Goal: Information Seeking & Learning: Understand process/instructions

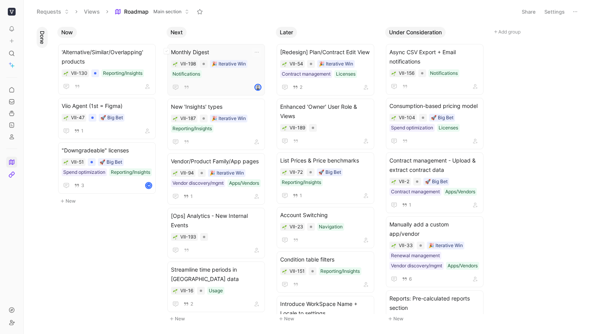
click at [244, 55] on span "Monthly Digest" at bounding box center [216, 52] width 90 height 9
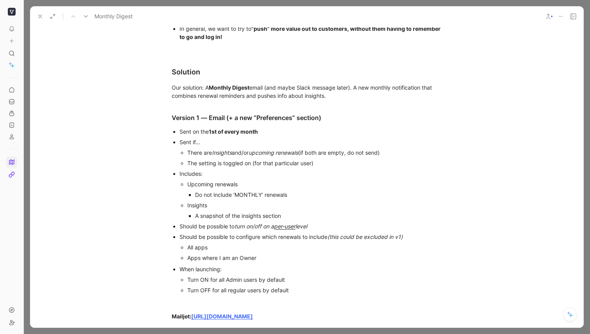
scroll to position [265, 0]
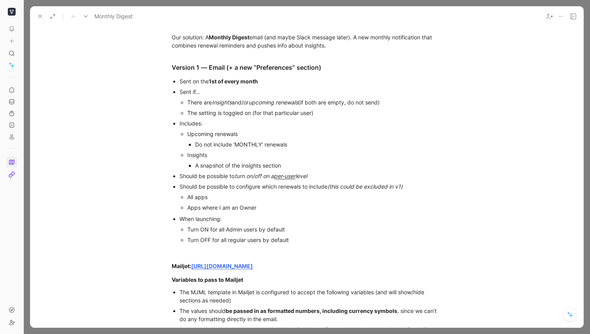
click at [317, 207] on div "Apps where I am an Owner" at bounding box center [314, 208] width 254 height 8
click at [311, 145] on div "Do not include ‘MONTHLY’ renewals" at bounding box center [318, 144] width 246 height 8
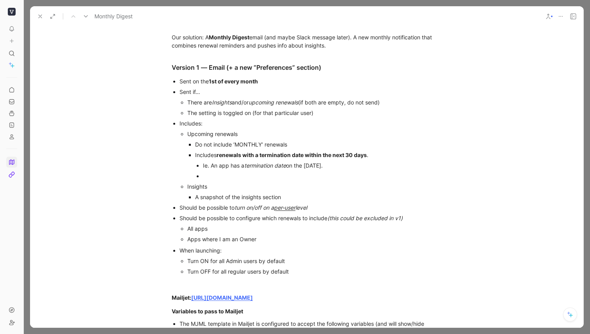
click at [204, 156] on div "Includes renewals with a termination date within the next 30 days ." at bounding box center [318, 155] width 246 height 8
drag, startPoint x: 312, startPoint y: 154, endPoint x: 241, endPoint y: 152, distance: 70.2
click at [241, 152] on div "Include renewals with a termination date within the next 30 days ." at bounding box center [318, 155] width 246 height 8
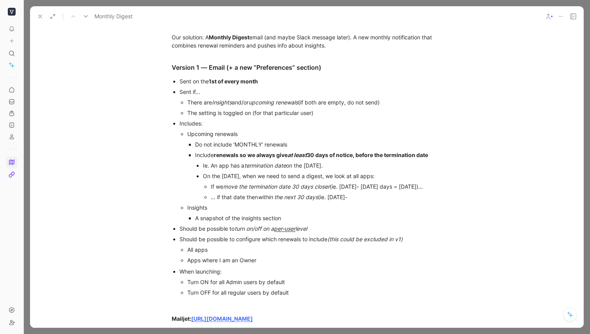
scroll to position [275, 0]
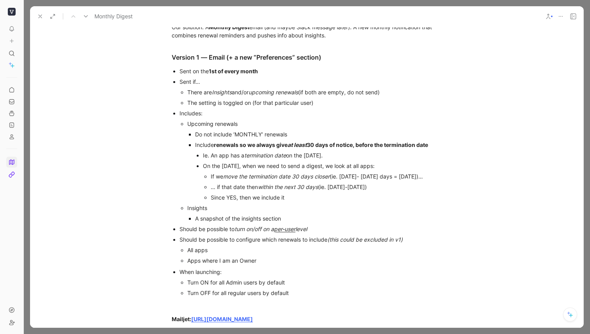
click at [220, 185] on div "… if that date then within the next 30 days (ie. [DATE]-[DATE])" at bounding box center [326, 187] width 231 height 8
click at [375, 188] on div "… is that date then within the next 30 days (ie. [DATE]-[DATE])" at bounding box center [326, 187] width 231 height 8
click at [319, 186] on em "within the next 30 days" at bounding box center [289, 187] width 60 height 7
click at [414, 187] on div "… is that date then within the next 30 day window (ie. [DATE]-[DATE])" at bounding box center [326, 187] width 231 height 8
drag, startPoint x: 40, startPoint y: 18, endPoint x: 63, endPoint y: 30, distance: 26.3
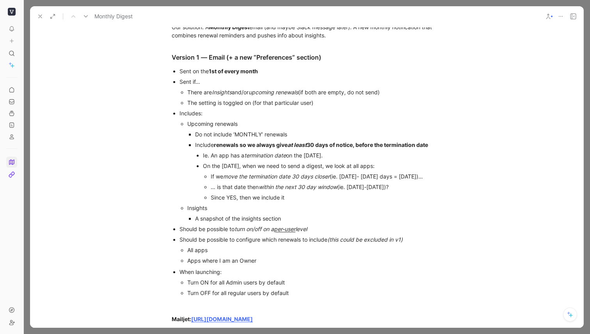
click at [40, 18] on icon at bounding box center [40, 16] width 6 height 6
